Goal: Task Accomplishment & Management: Manage account settings

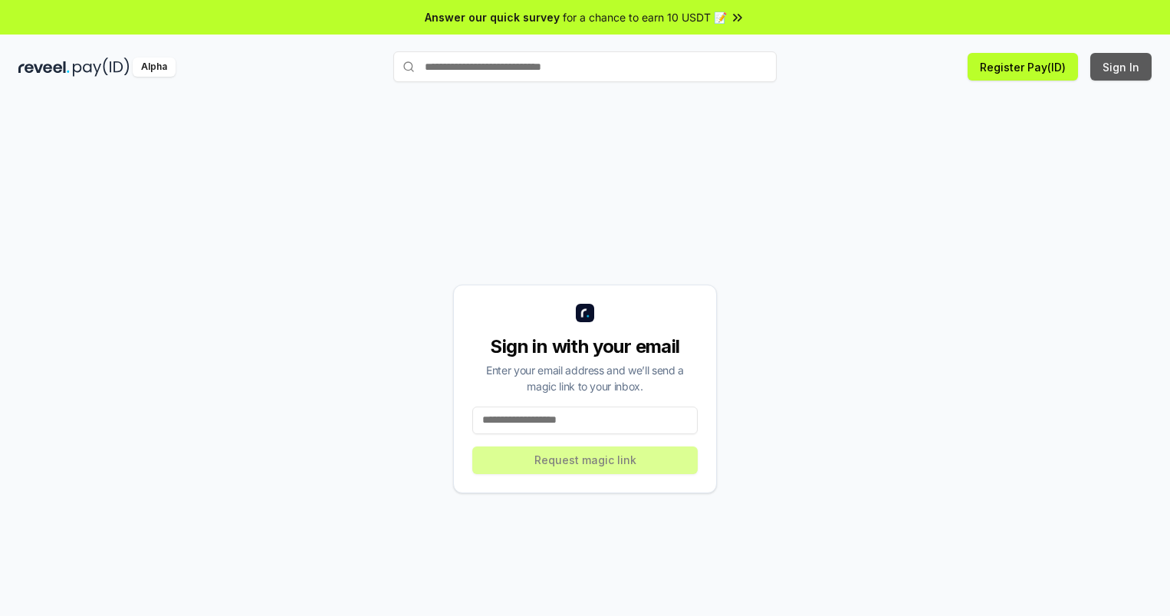
click at [1122, 67] on button "Sign In" at bounding box center [1120, 67] width 61 height 28
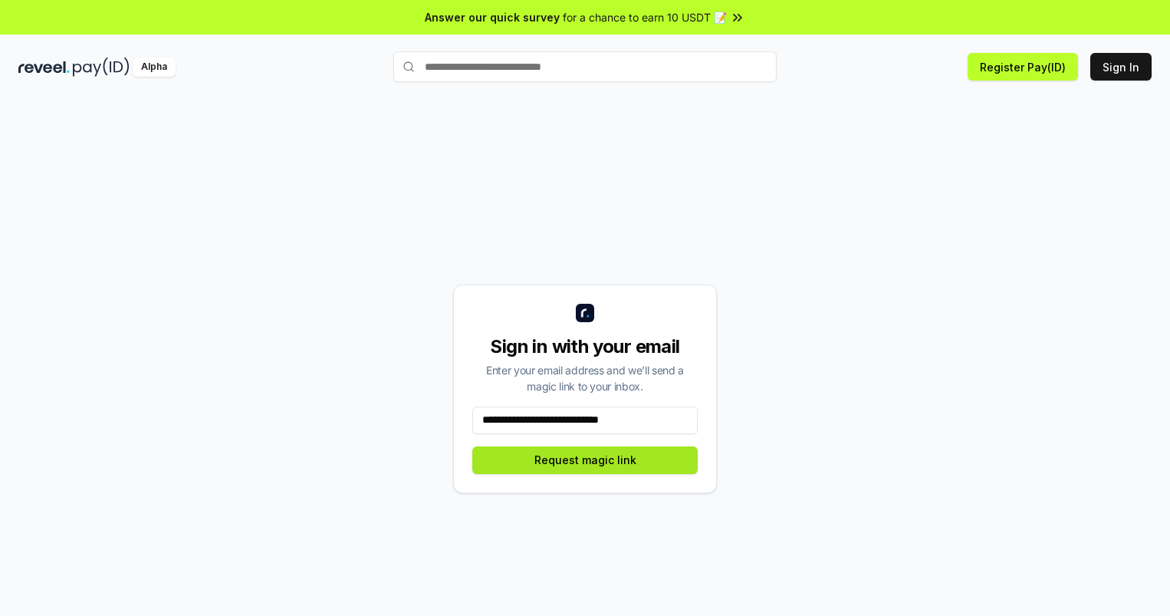
type input "**********"
click at [585, 459] on button "Request magic link" at bounding box center [584, 460] width 225 height 28
